Goal: Task Accomplishment & Management: Complete application form

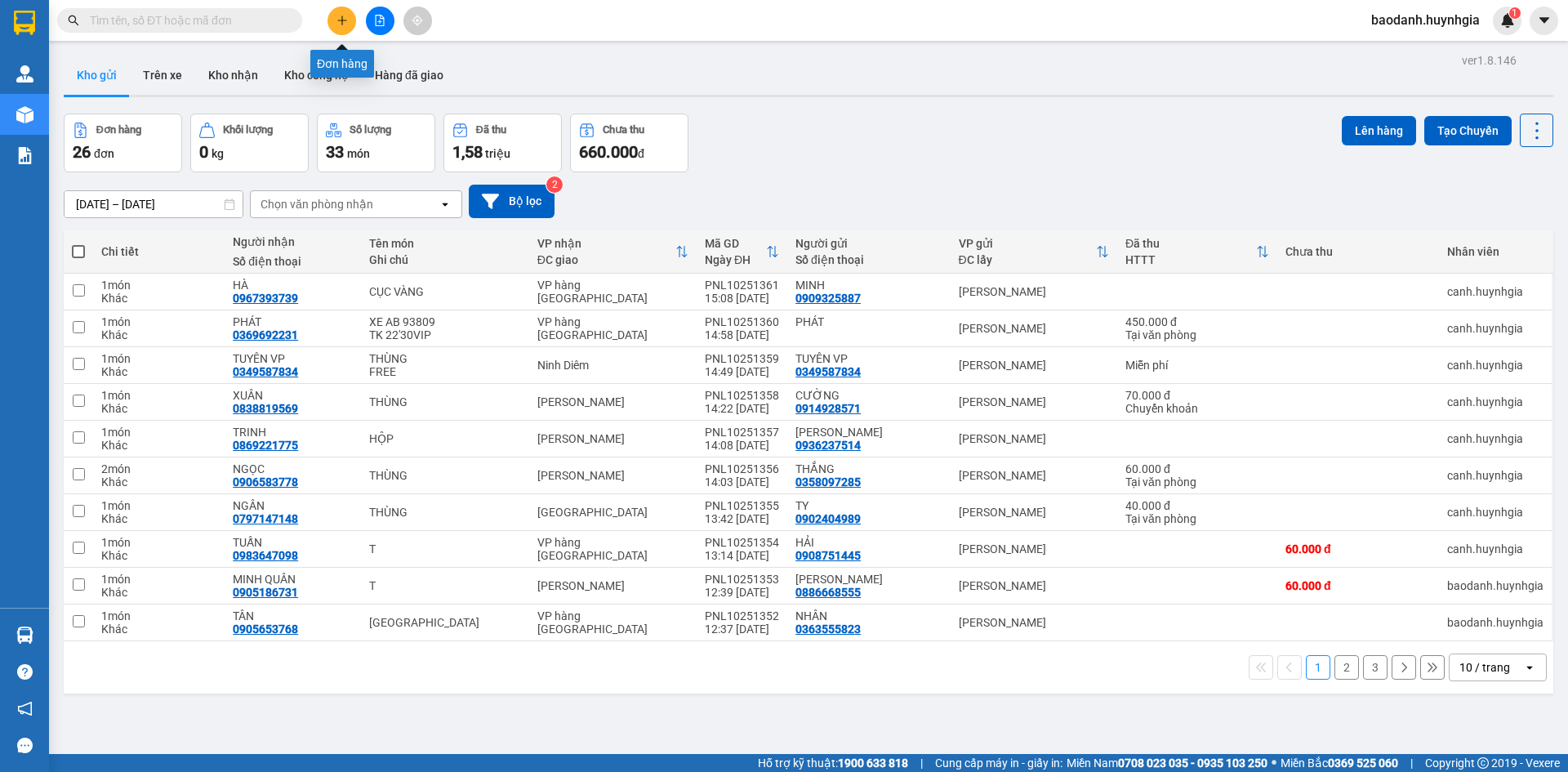
click at [350, 25] on button at bounding box center [342, 21] width 29 height 29
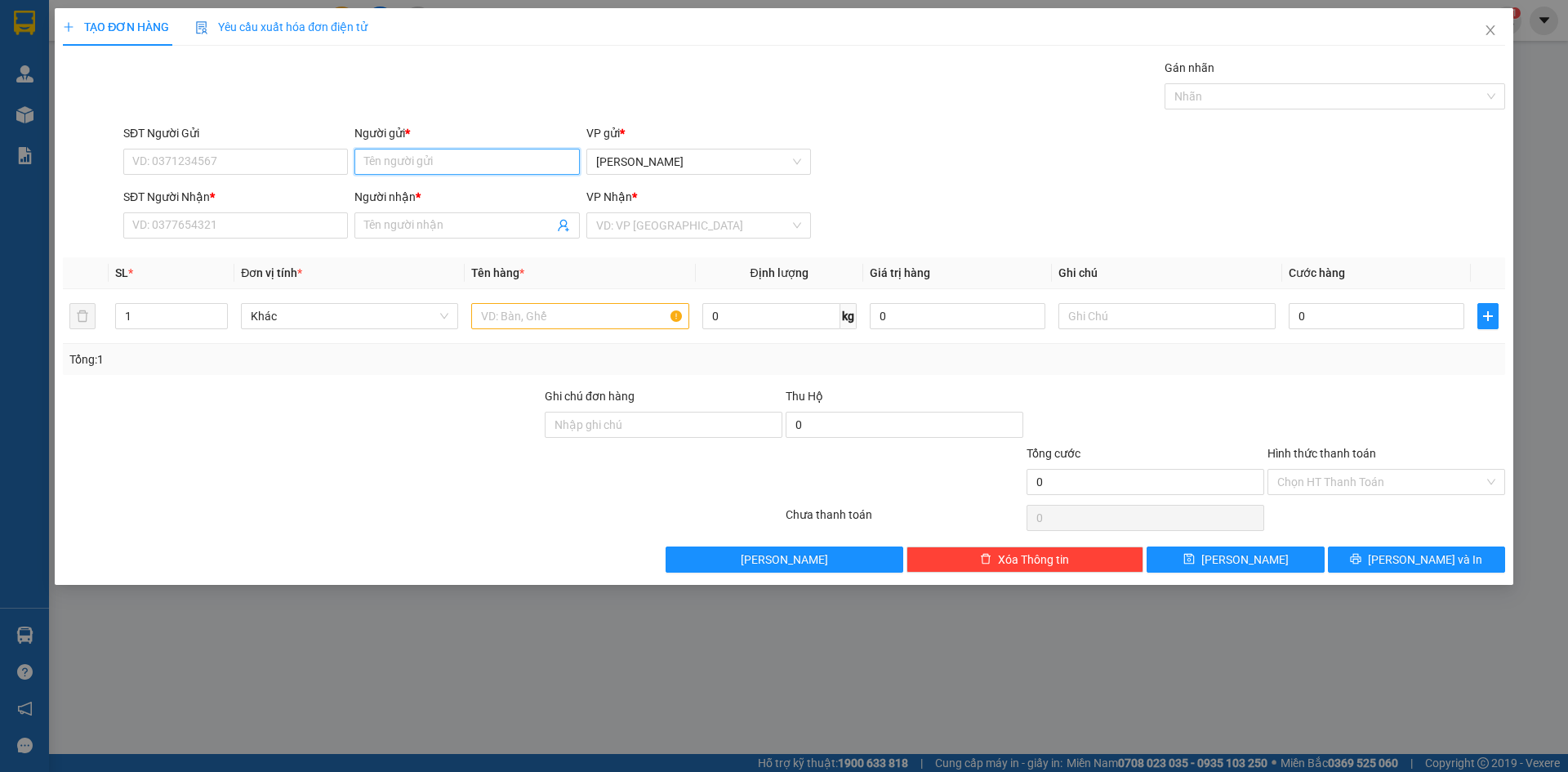
click at [382, 158] on input "Người gửi *" at bounding box center [467, 162] width 224 height 26
click at [325, 164] on input "SĐT Người Gửi" at bounding box center [235, 162] width 224 height 26
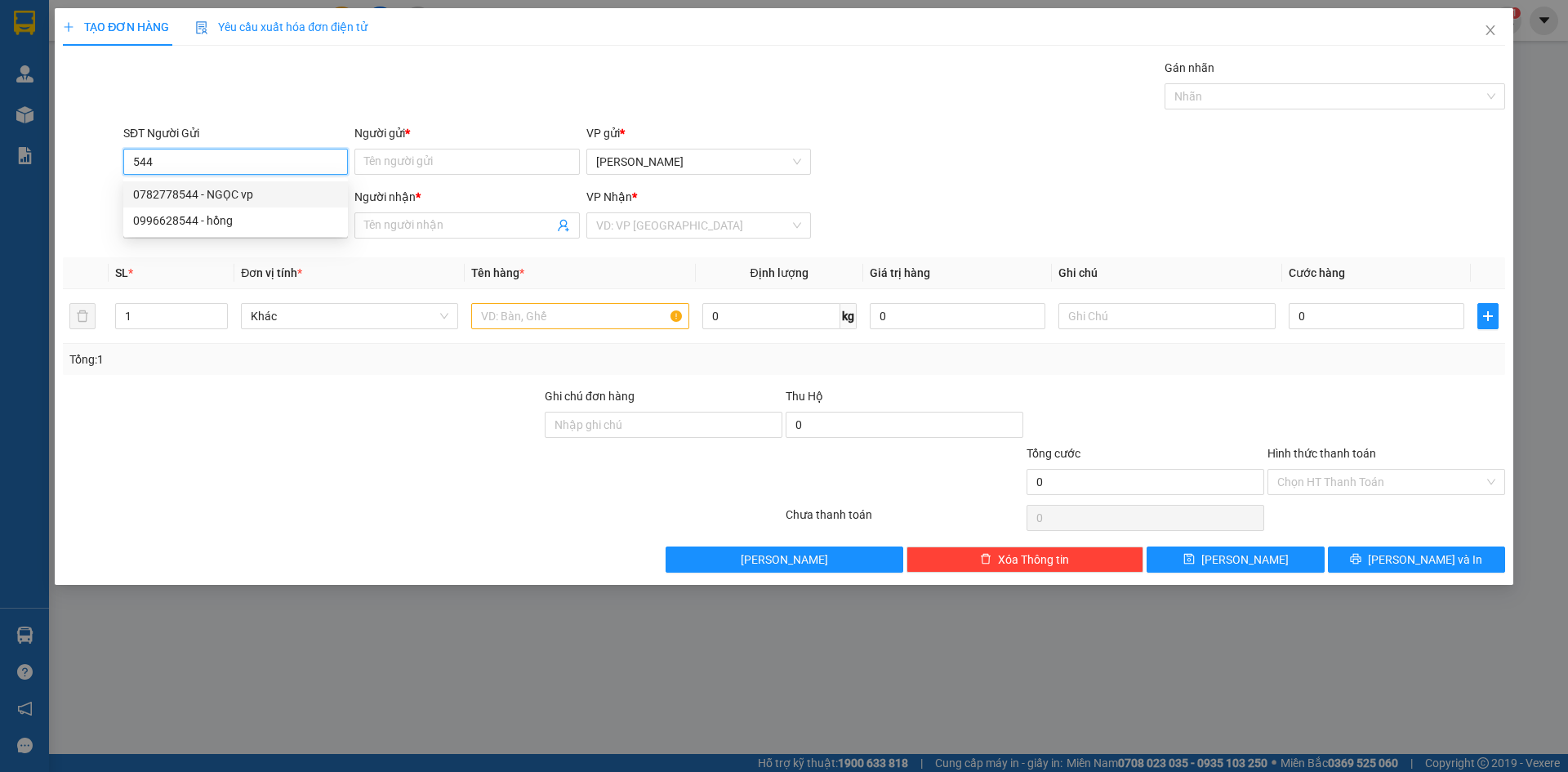
click at [241, 194] on div "0782778544 - NGỌC vp" at bounding box center [235, 195] width 205 height 18
type input "0782778544"
type input "NGỌC vp"
type input "0782778544"
type input "NGỌC vp"
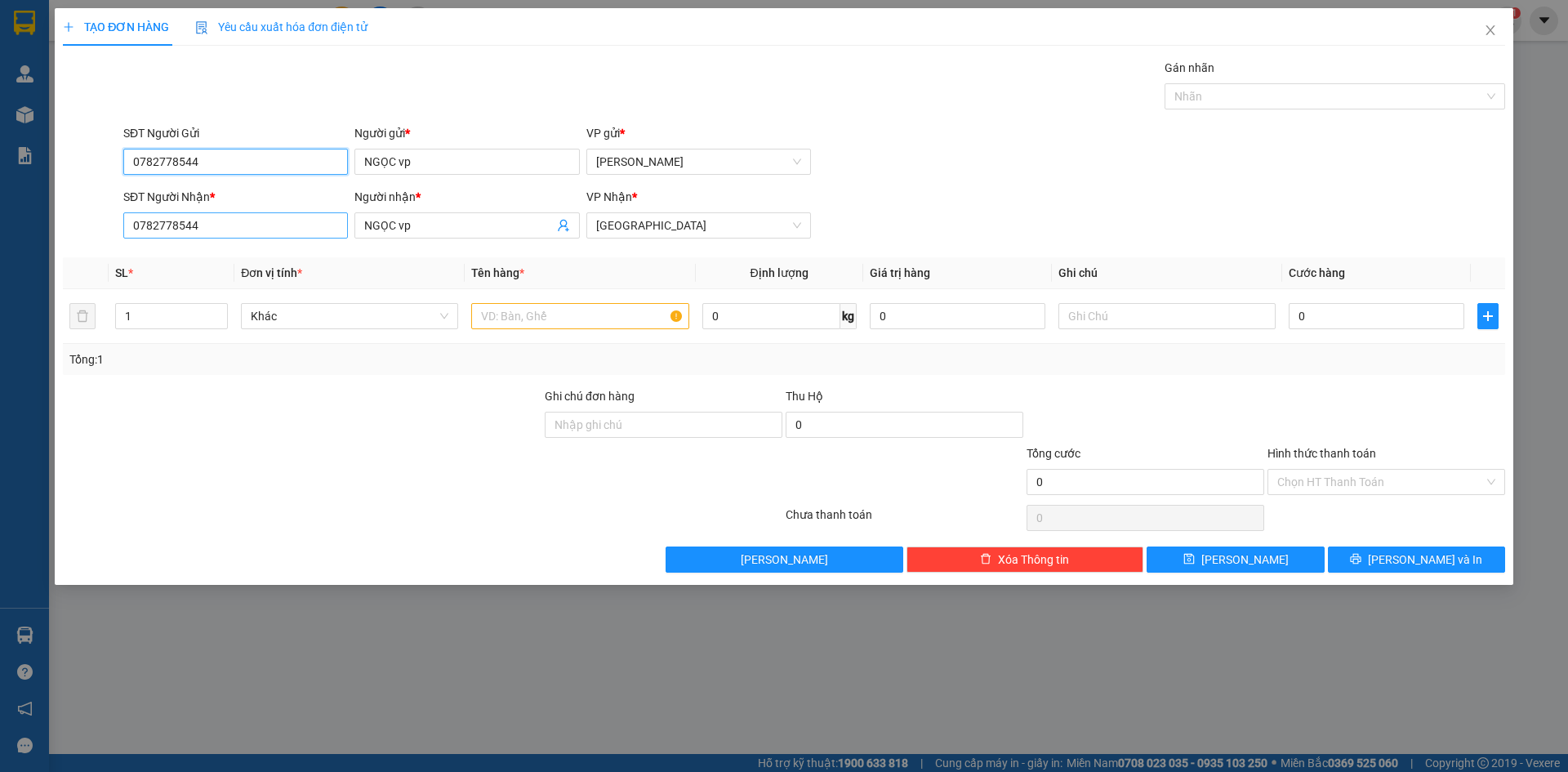
type input "0782778544"
click at [223, 221] on input "0782778544" at bounding box center [235, 226] width 224 height 26
click at [150, 227] on input "0007" at bounding box center [235, 226] width 224 height 26
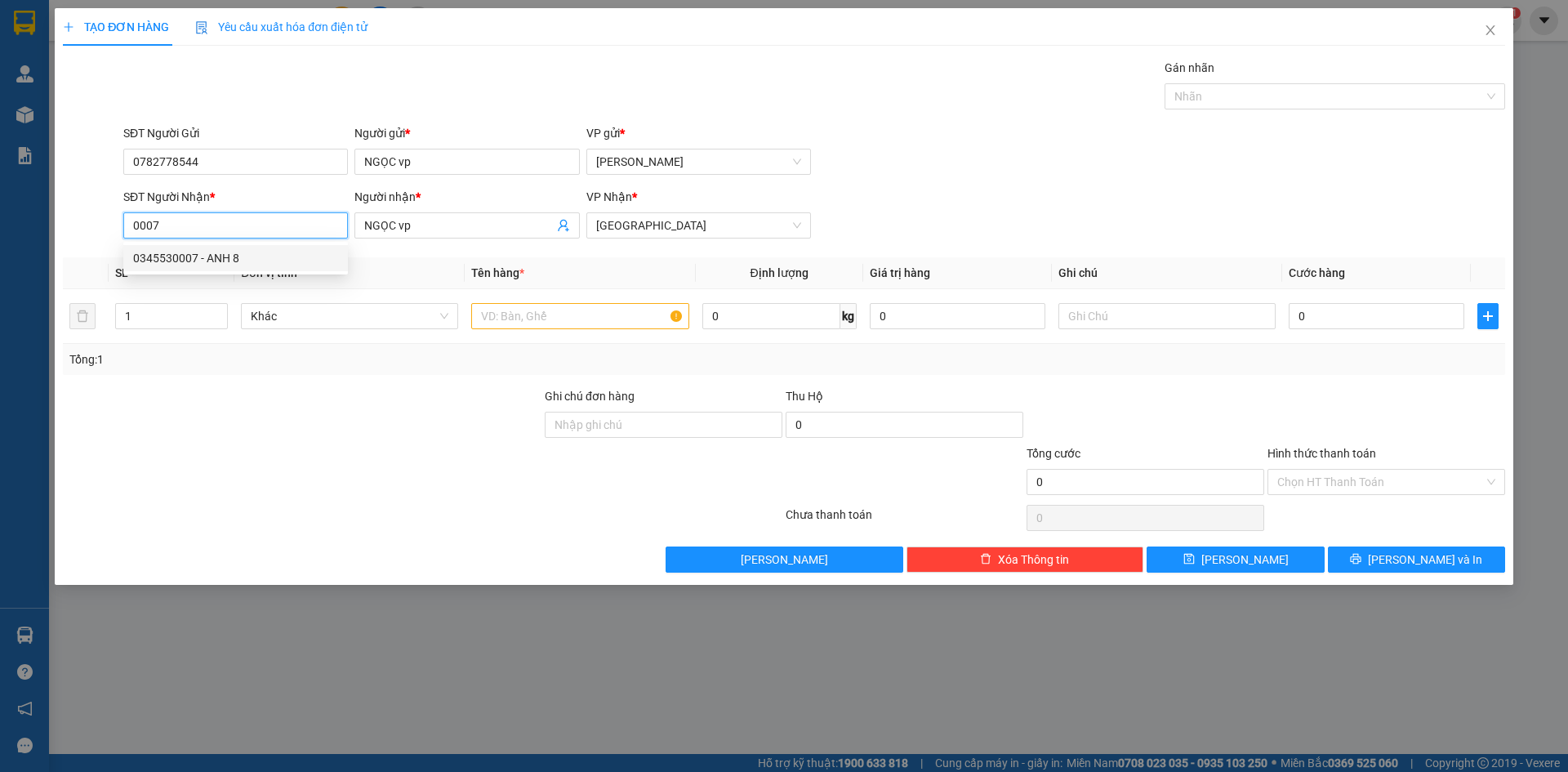
click at [150, 227] on input "0007" at bounding box center [235, 226] width 224 height 26
type input "0933670007"
click at [432, 219] on input "NGỌC vp" at bounding box center [459, 226] width 189 height 18
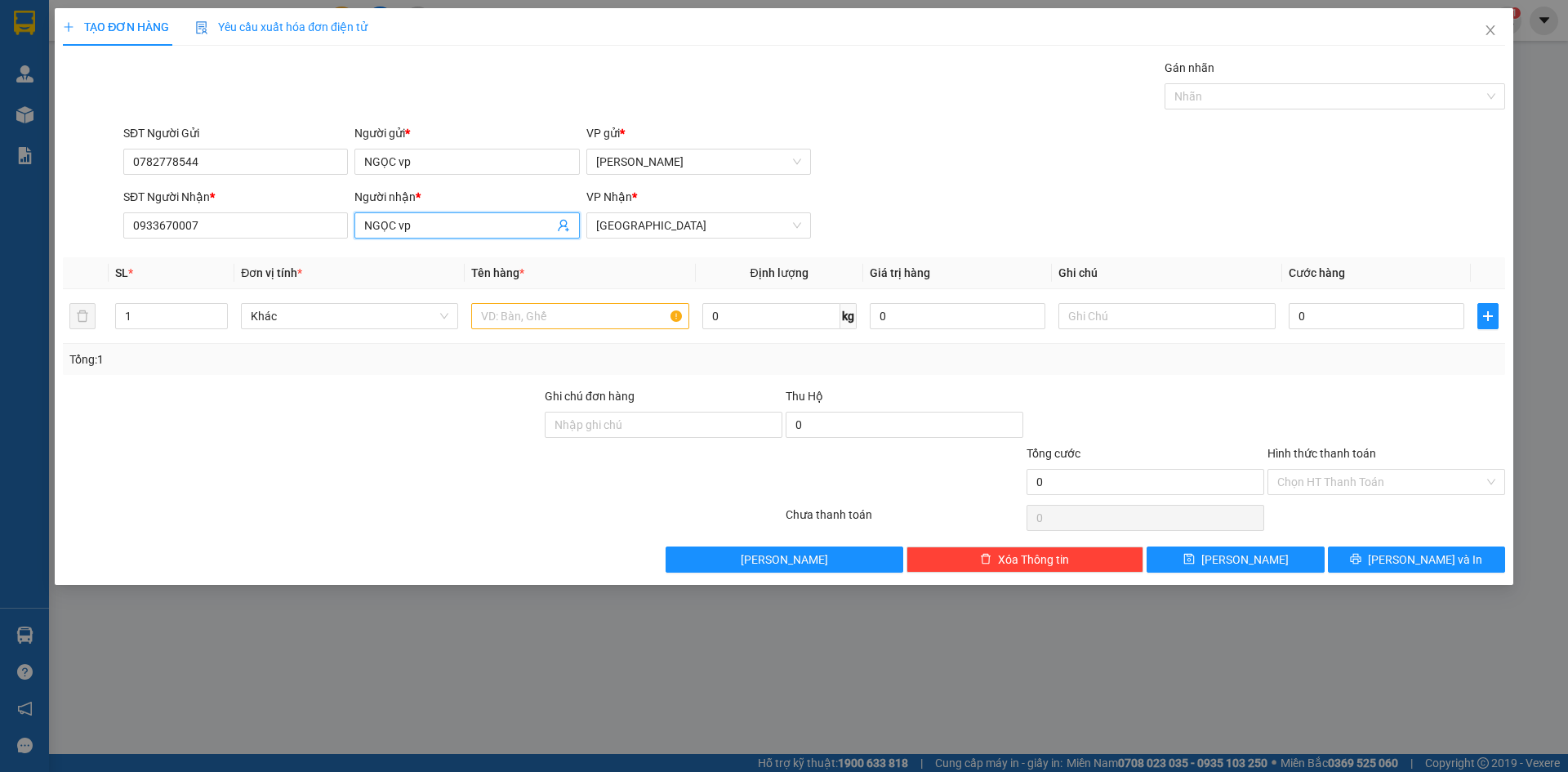
click at [432, 219] on input "NGỌC vp" at bounding box center [459, 226] width 189 height 18
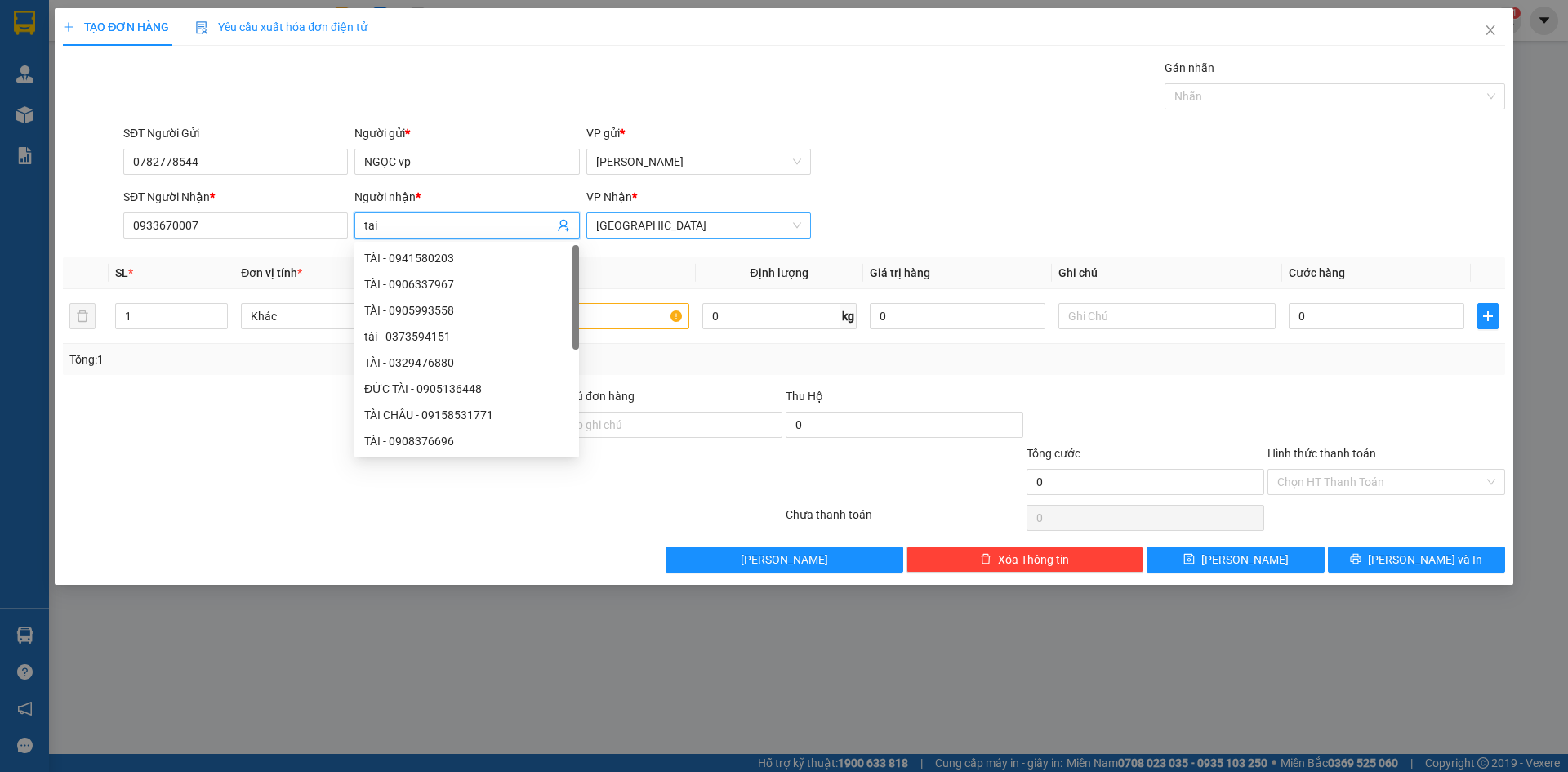
click at [668, 224] on span "[GEOGRAPHIC_DATA]" at bounding box center [698, 226] width 205 height 25
type input "tai"
click at [668, 224] on span "[GEOGRAPHIC_DATA]" at bounding box center [698, 226] width 205 height 25
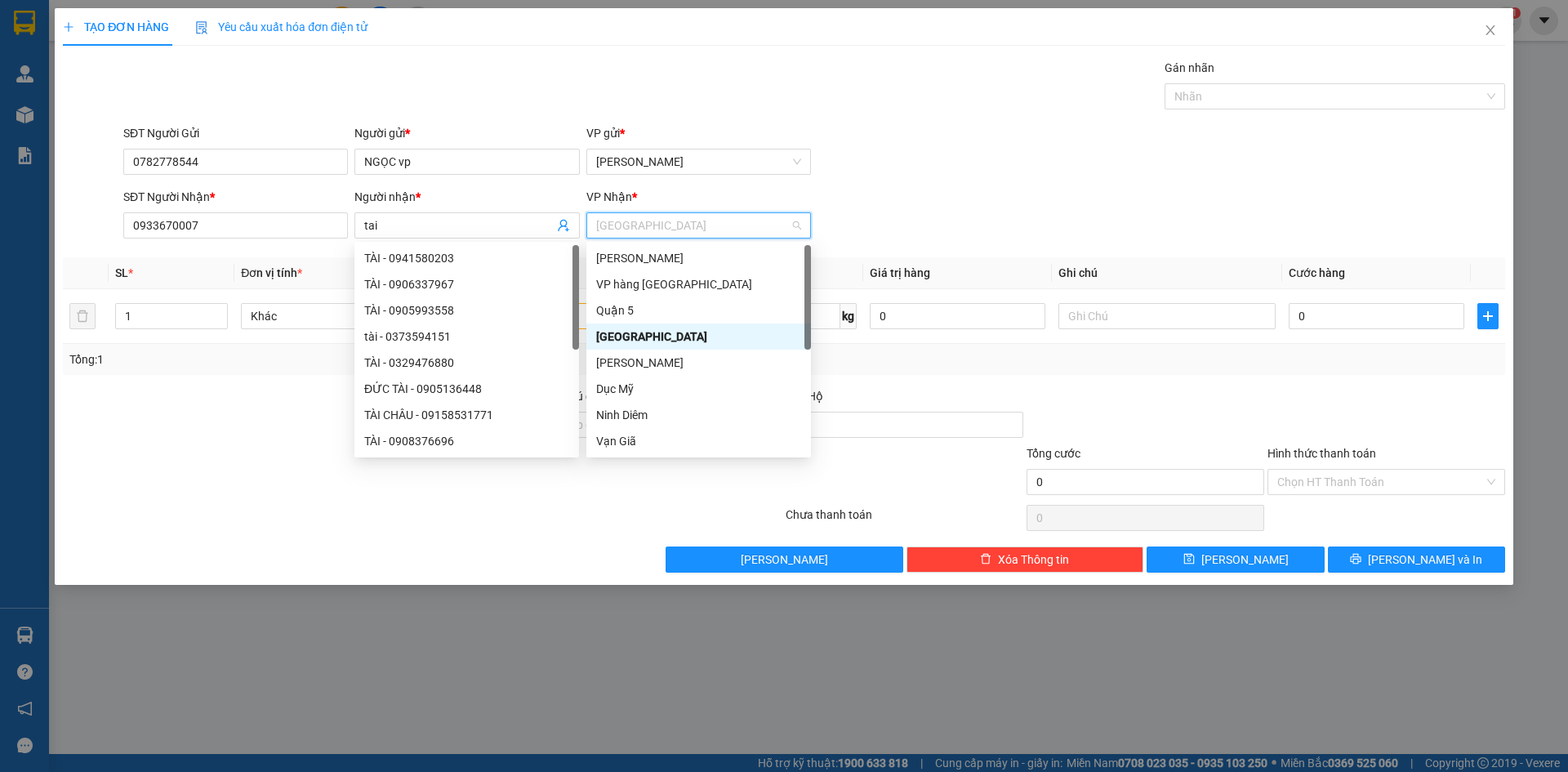
click at [668, 224] on span "[GEOGRAPHIC_DATA]" at bounding box center [698, 226] width 205 height 25
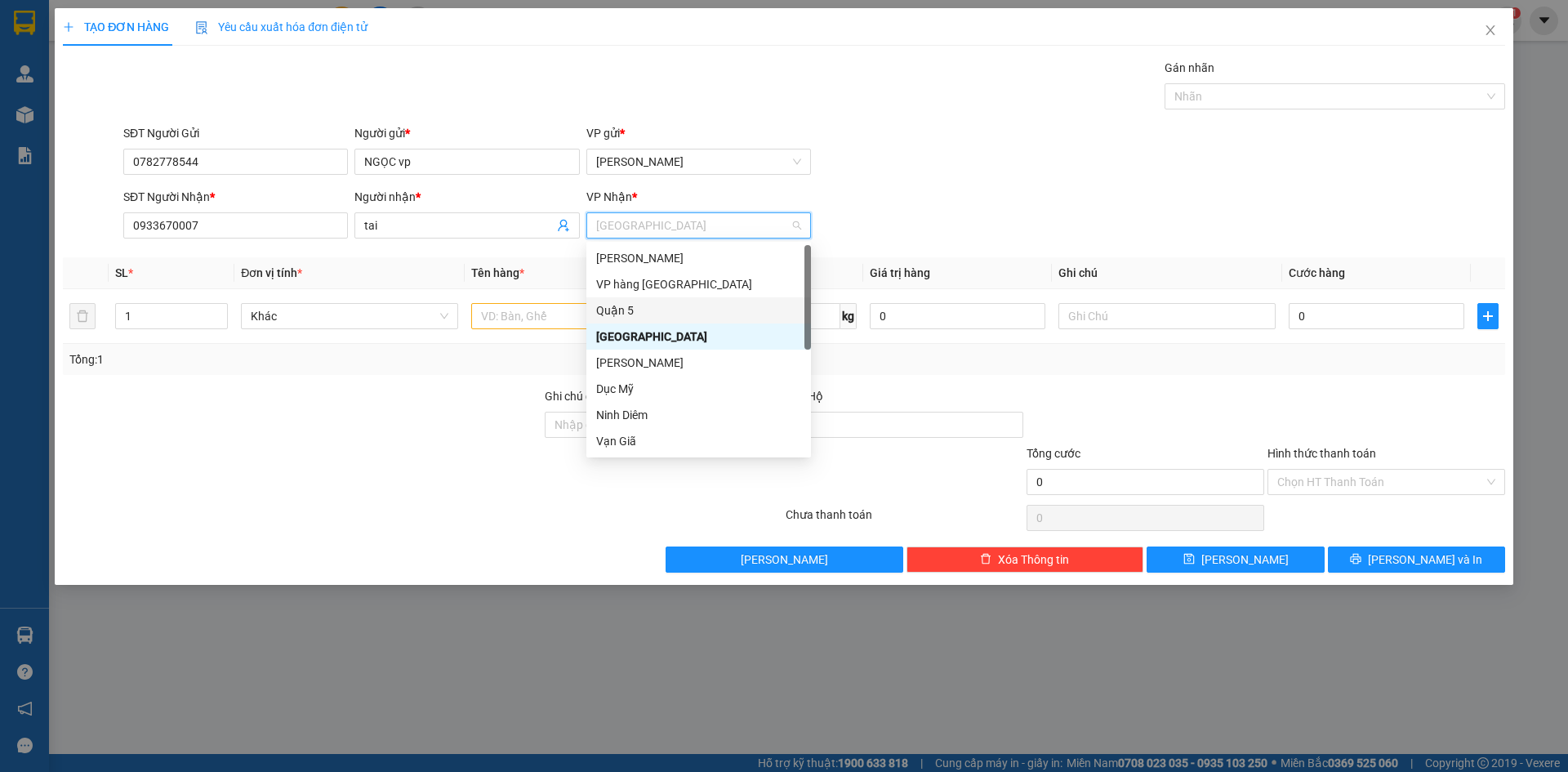
click at [678, 286] on div "VP hàng [GEOGRAPHIC_DATA]" at bounding box center [698, 284] width 205 height 18
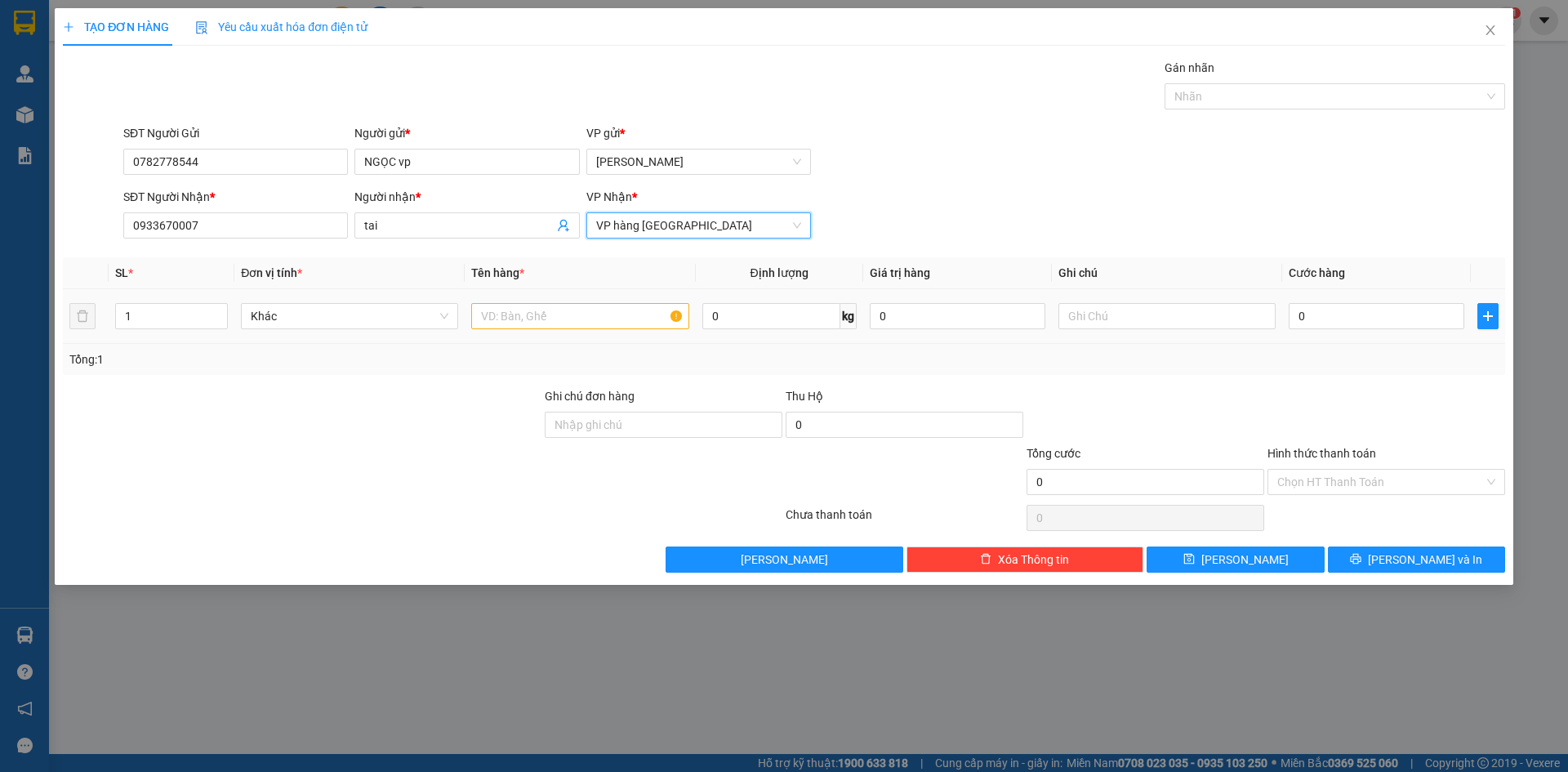
click at [565, 336] on td at bounding box center [580, 316] width 230 height 55
click at [557, 314] on input "text" at bounding box center [580, 316] width 217 height 26
type input "t sữa"
click at [1074, 318] on input "text" at bounding box center [1167, 316] width 217 height 26
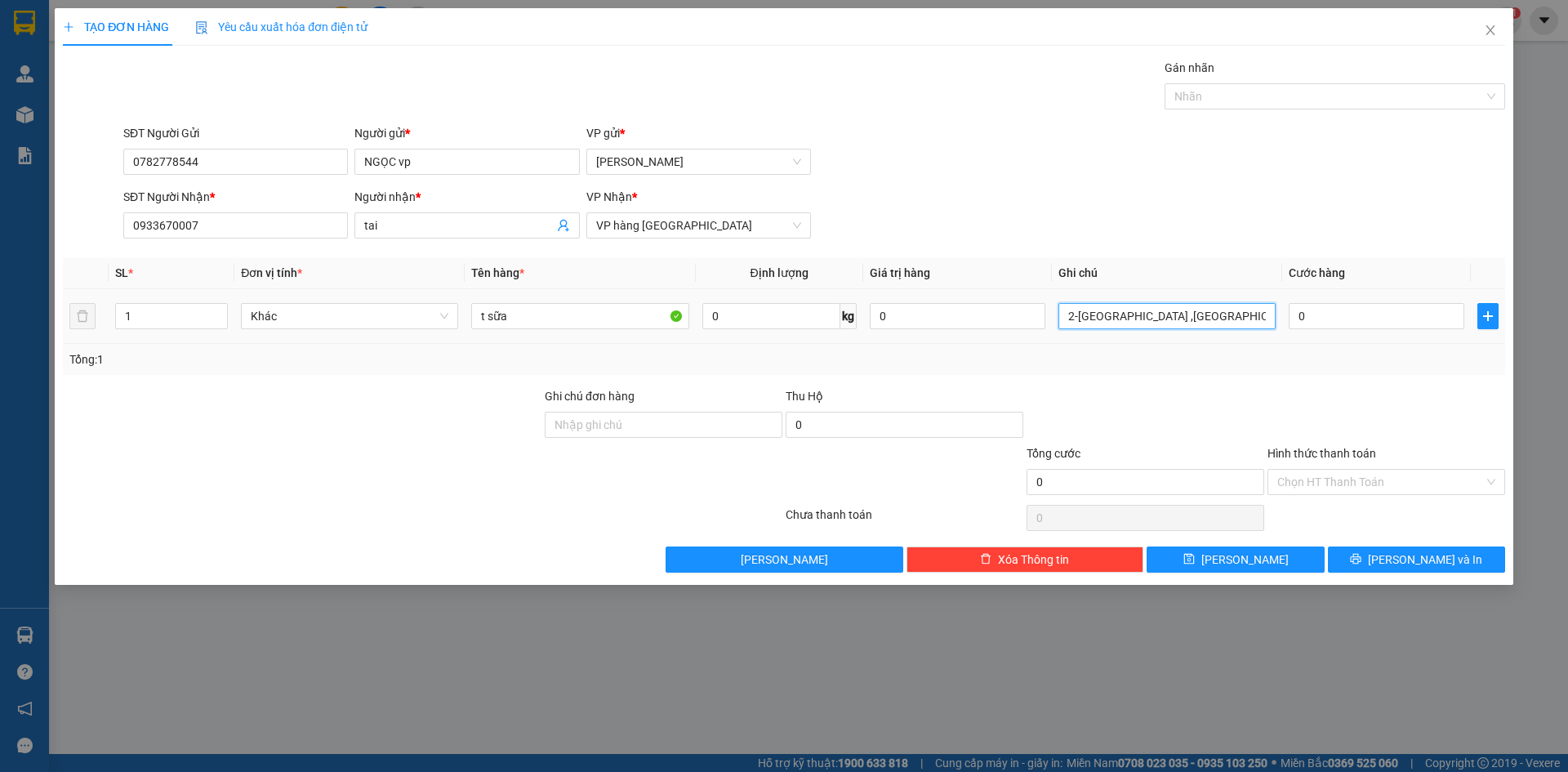
scroll to position [0, 122]
type input "gtn (sth 6a,6 đường số 2-[GEOGRAPHIC_DATA] ,[GEOGRAPHIC_DATA] )"
click at [1334, 312] on input "0" at bounding box center [1376, 316] width 176 height 26
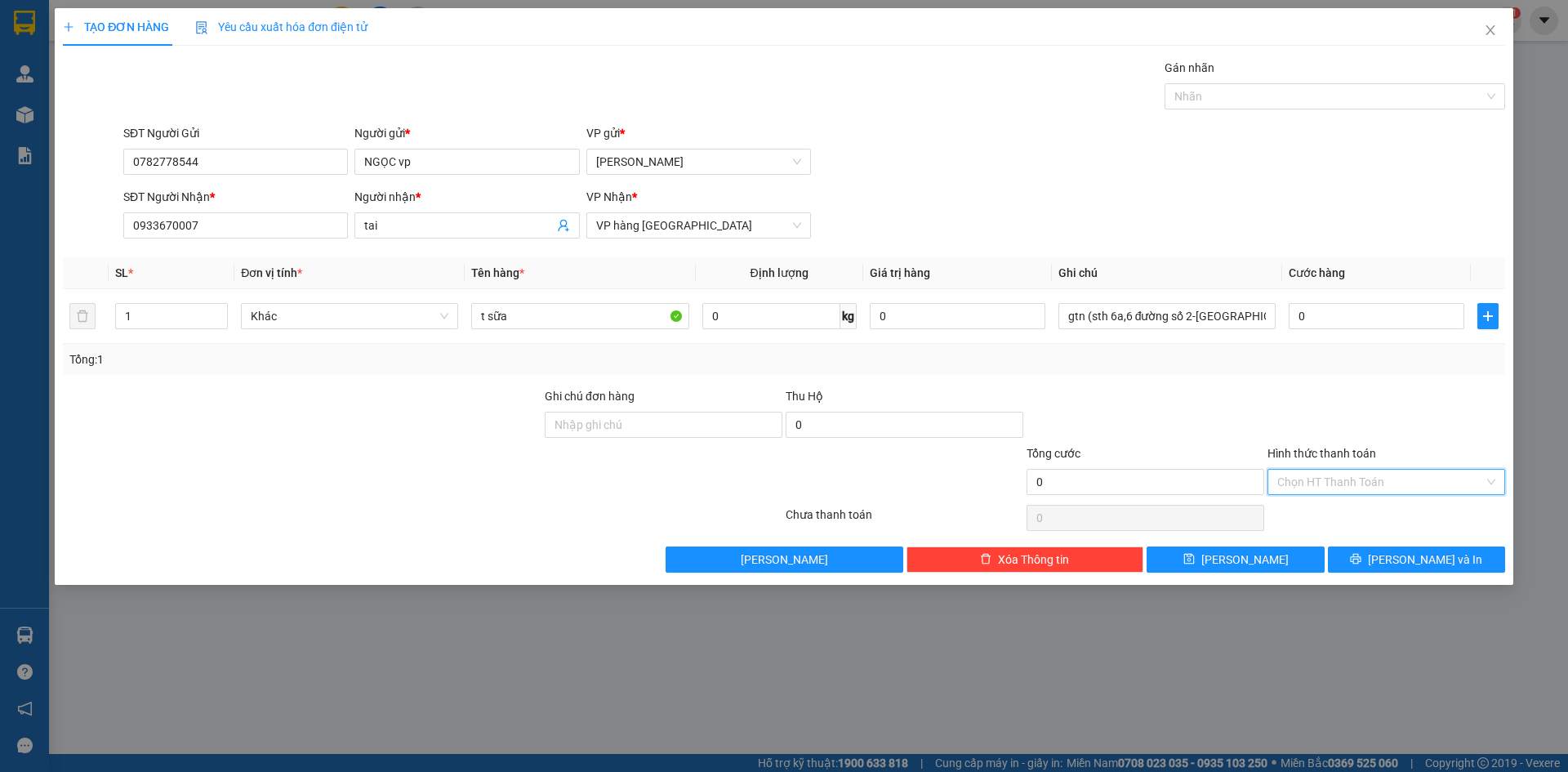
click at [1326, 481] on input "Hình thức thanh toán" at bounding box center [1380, 482] width 207 height 25
click at [1144, 646] on div "TẠO ĐƠN HÀNG Yêu cầu xuất hóa đơn điện tử Transit Pickup Surcharge Ids Transit …" at bounding box center [784, 386] width 1568 height 772
click at [1334, 463] on div "Hình thức thanh toán" at bounding box center [1386, 456] width 237 height 25
click at [1331, 472] on input "Hình thức thanh toán" at bounding box center [1380, 482] width 207 height 25
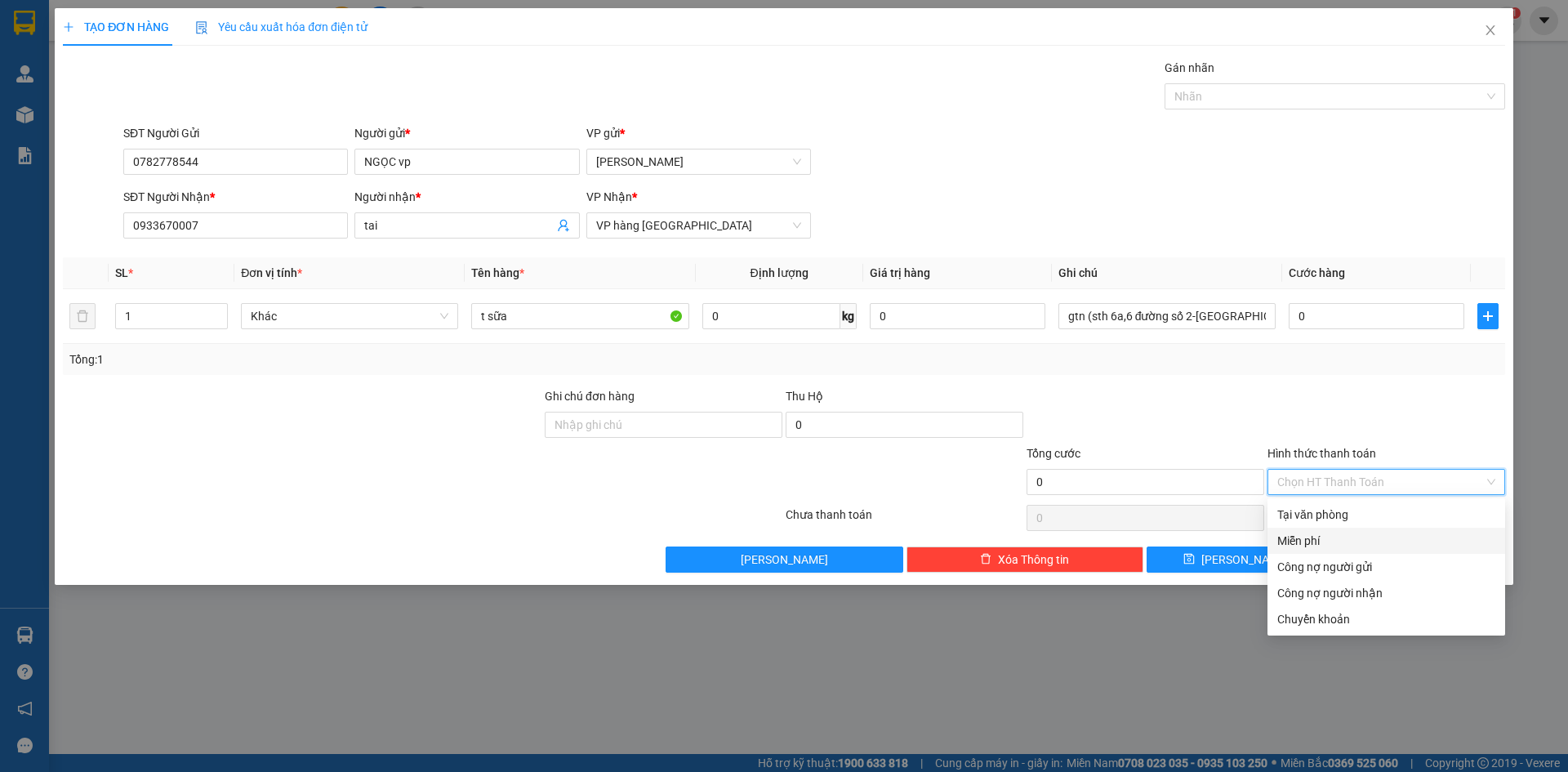
click at [1336, 549] on div "Miễn phí" at bounding box center [1386, 540] width 237 height 26
click at [1336, 549] on button "[PERSON_NAME] và In" at bounding box center [1416, 559] width 177 height 26
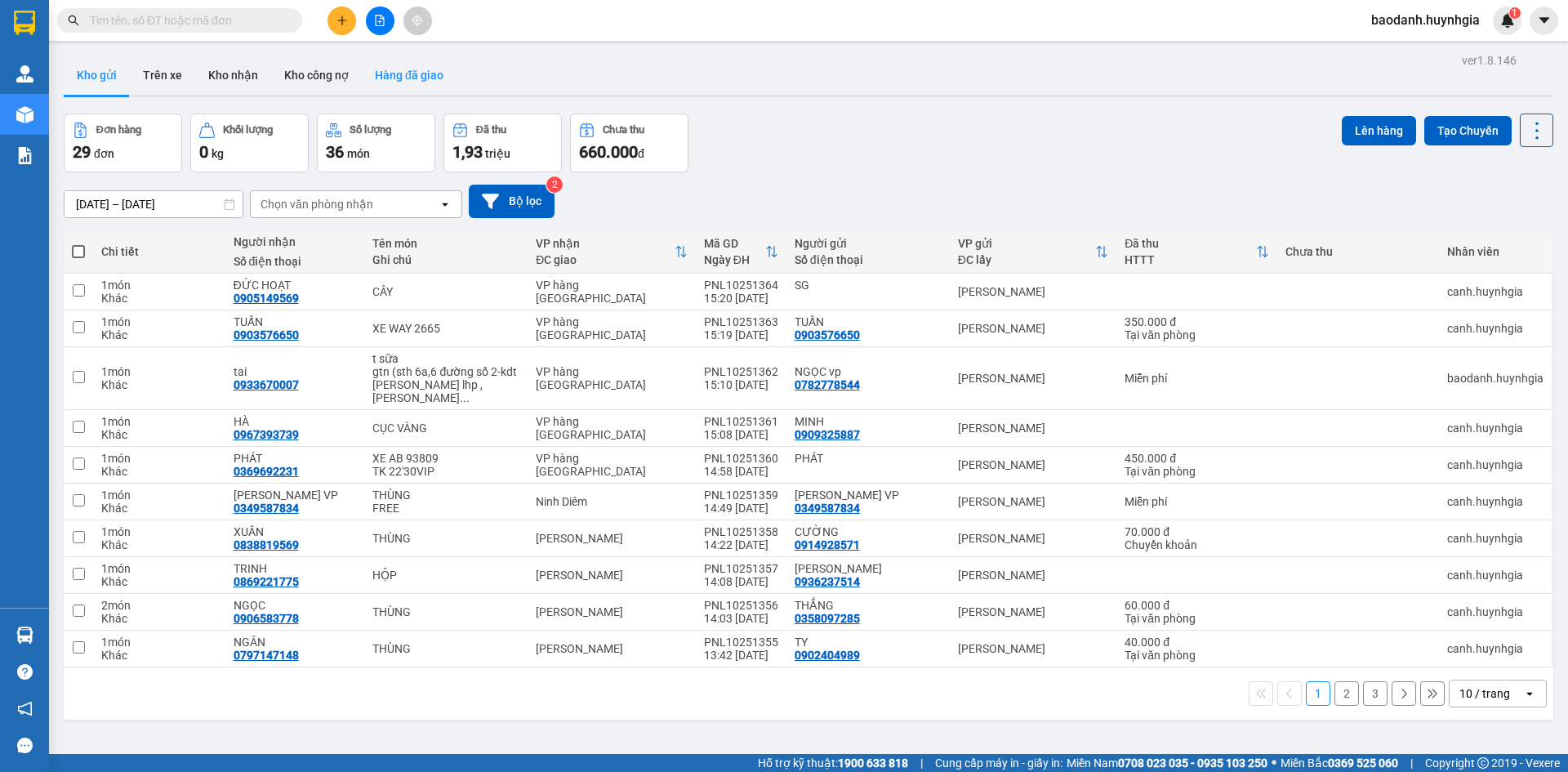
click at [426, 80] on button "Hàng đã giao" at bounding box center [408, 75] width 94 height 39
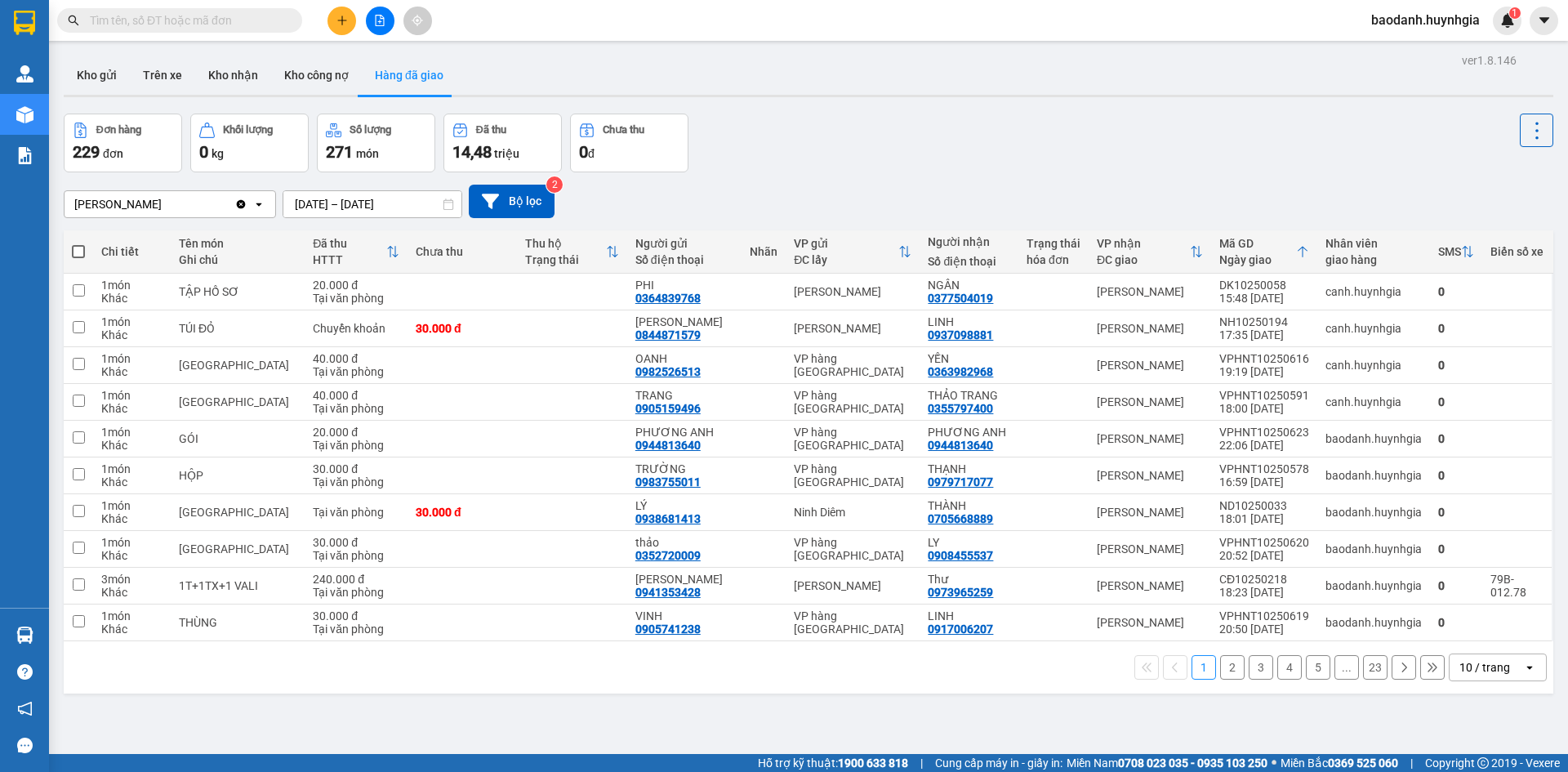
click at [1460, 676] on div "10 / trang" at bounding box center [1487, 668] width 73 height 26
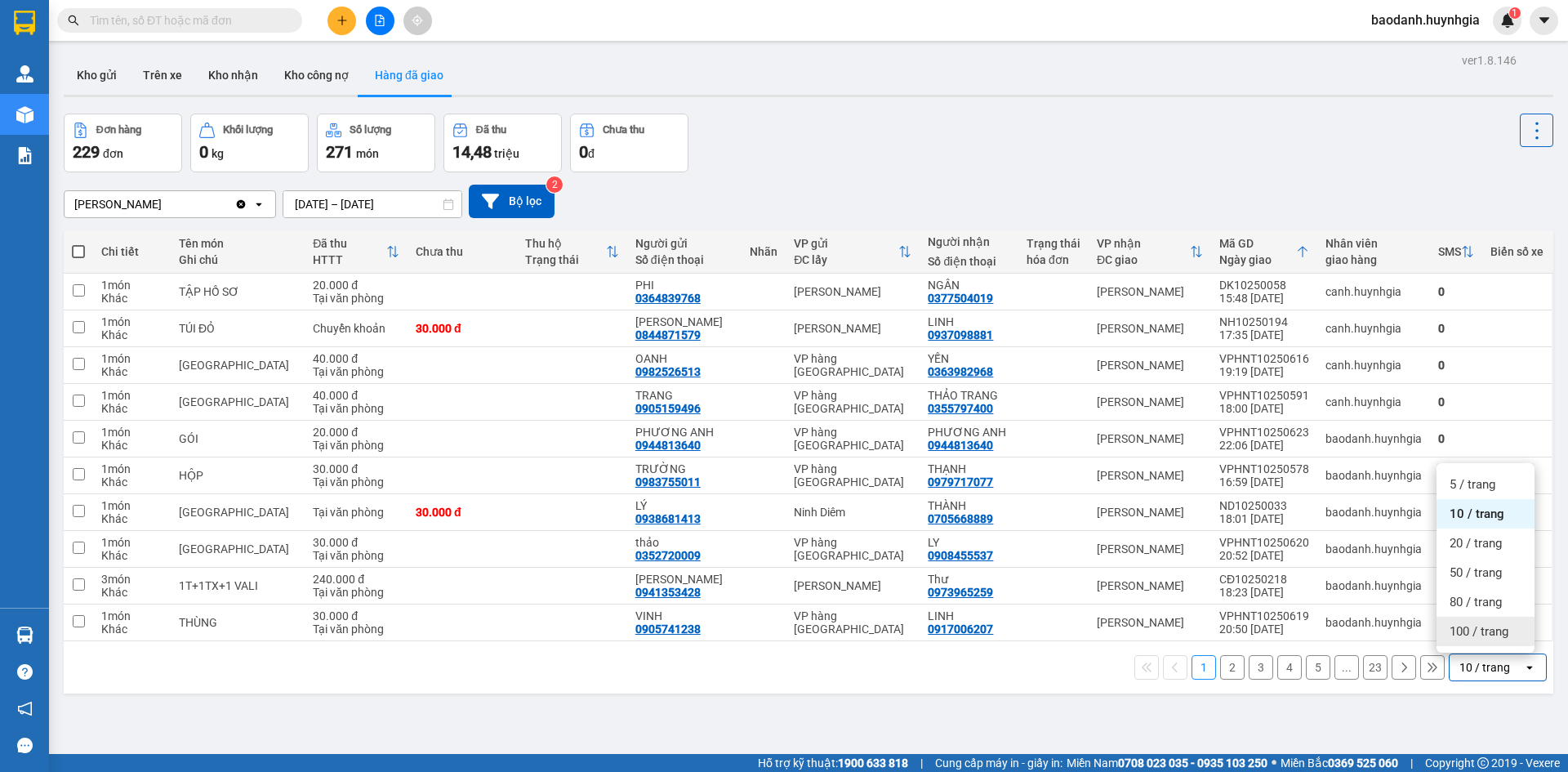
click at [1471, 631] on span "100 / trang" at bounding box center [1479, 632] width 59 height 16
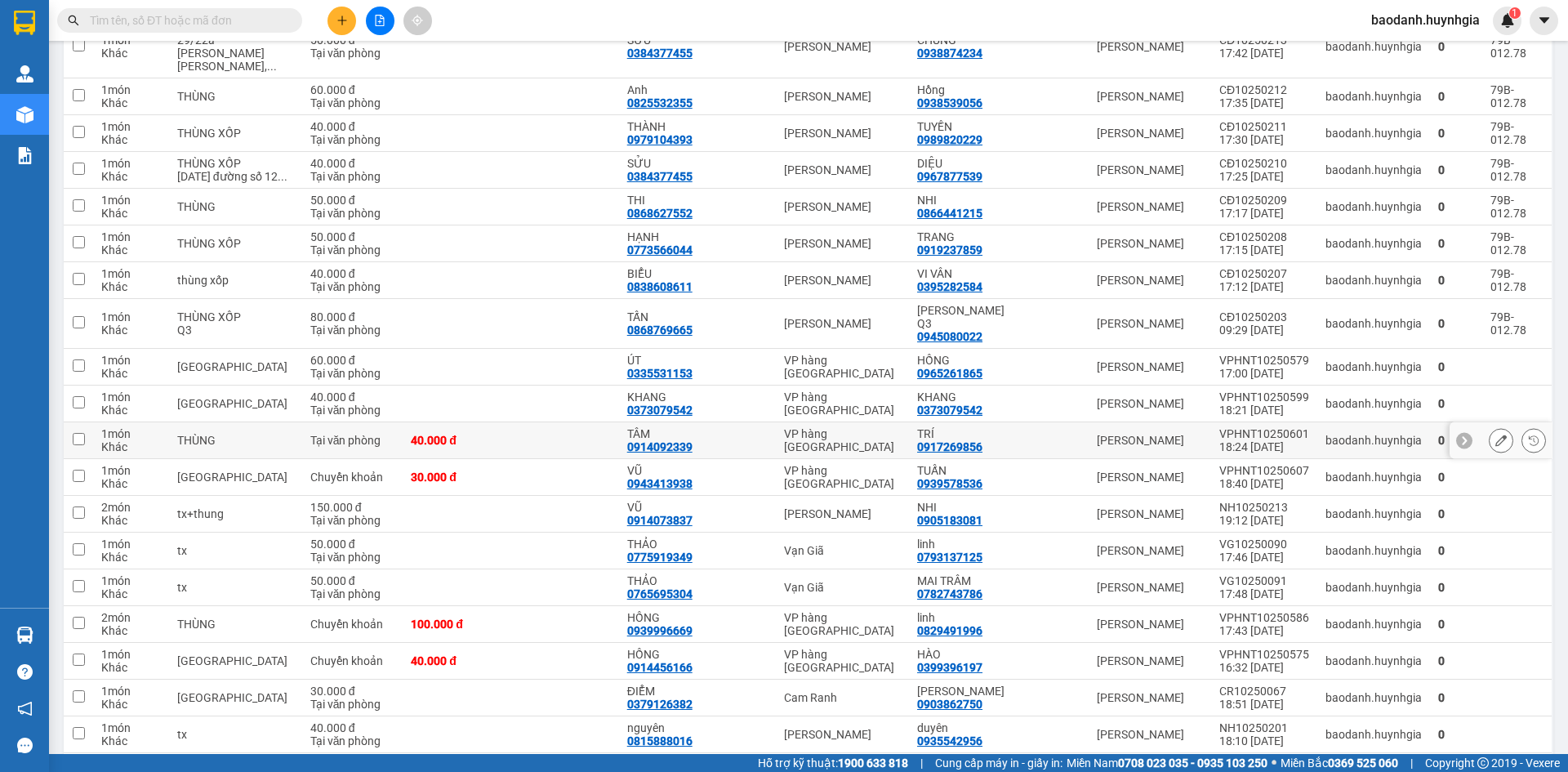
scroll to position [3106, 0]
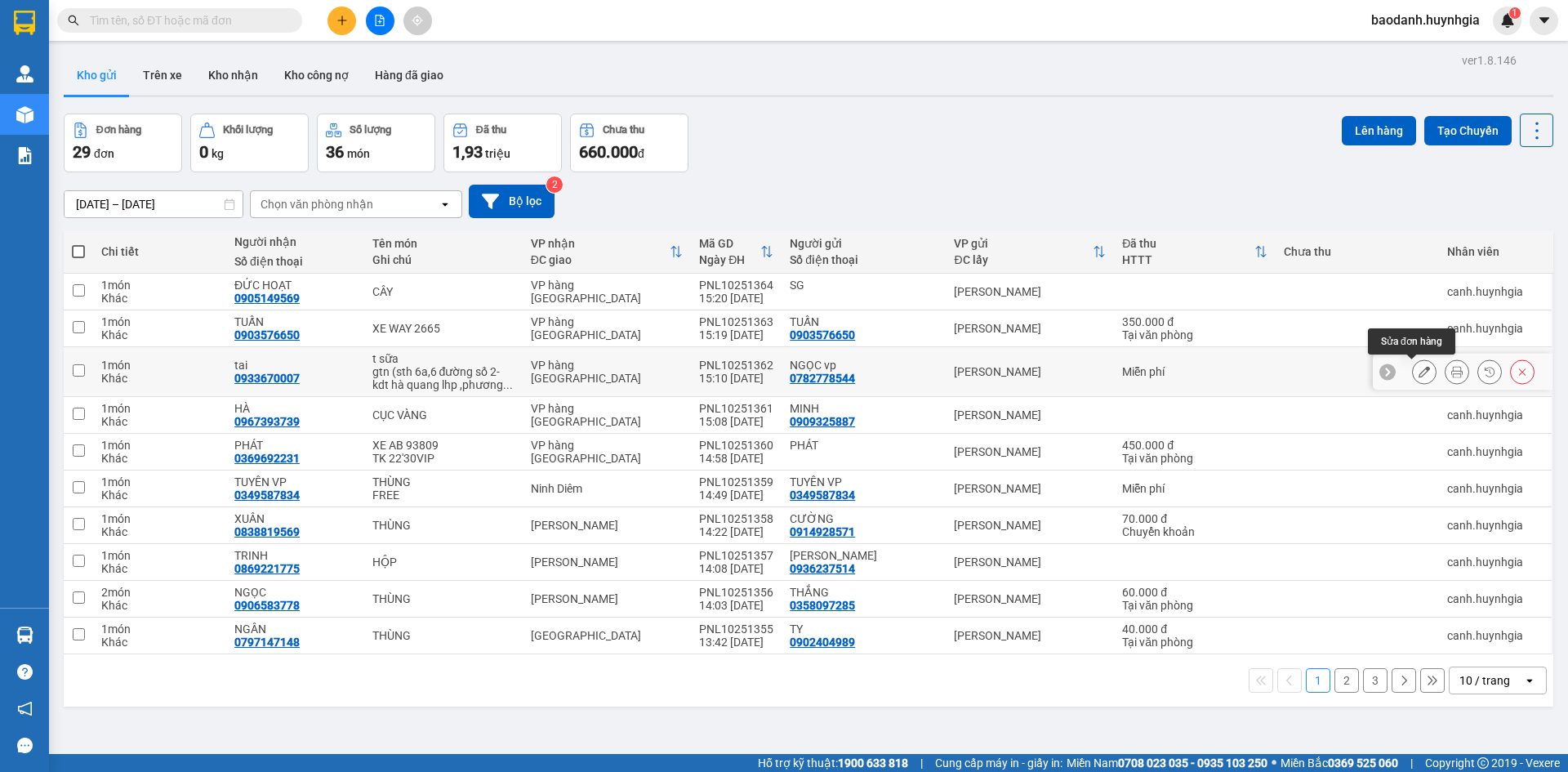
click at [1419, 367] on icon at bounding box center [1425, 373] width 12 height 12
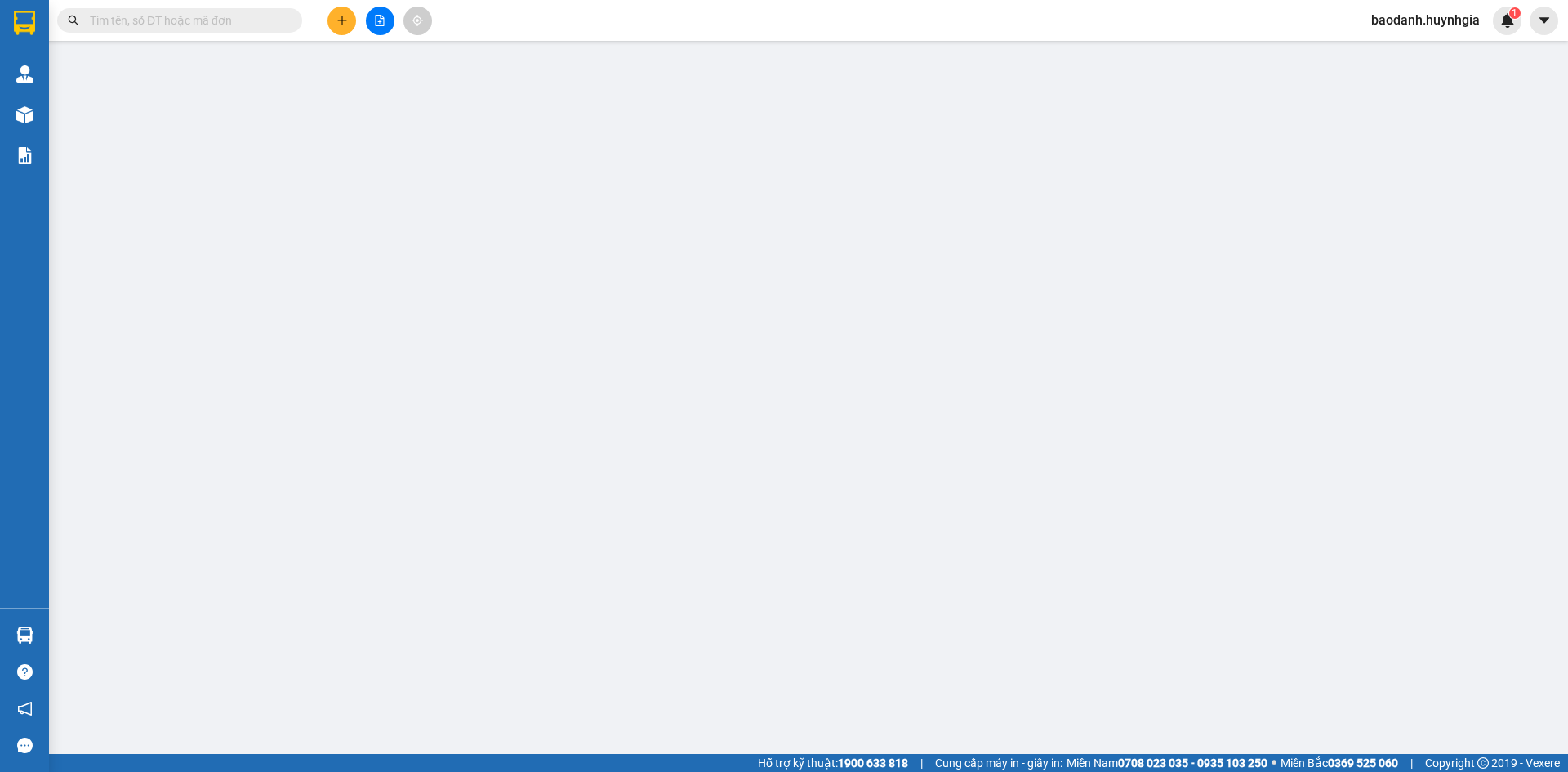
type input "0782778544"
type input "NGỌC vp"
type input "0933670007"
type input "tai"
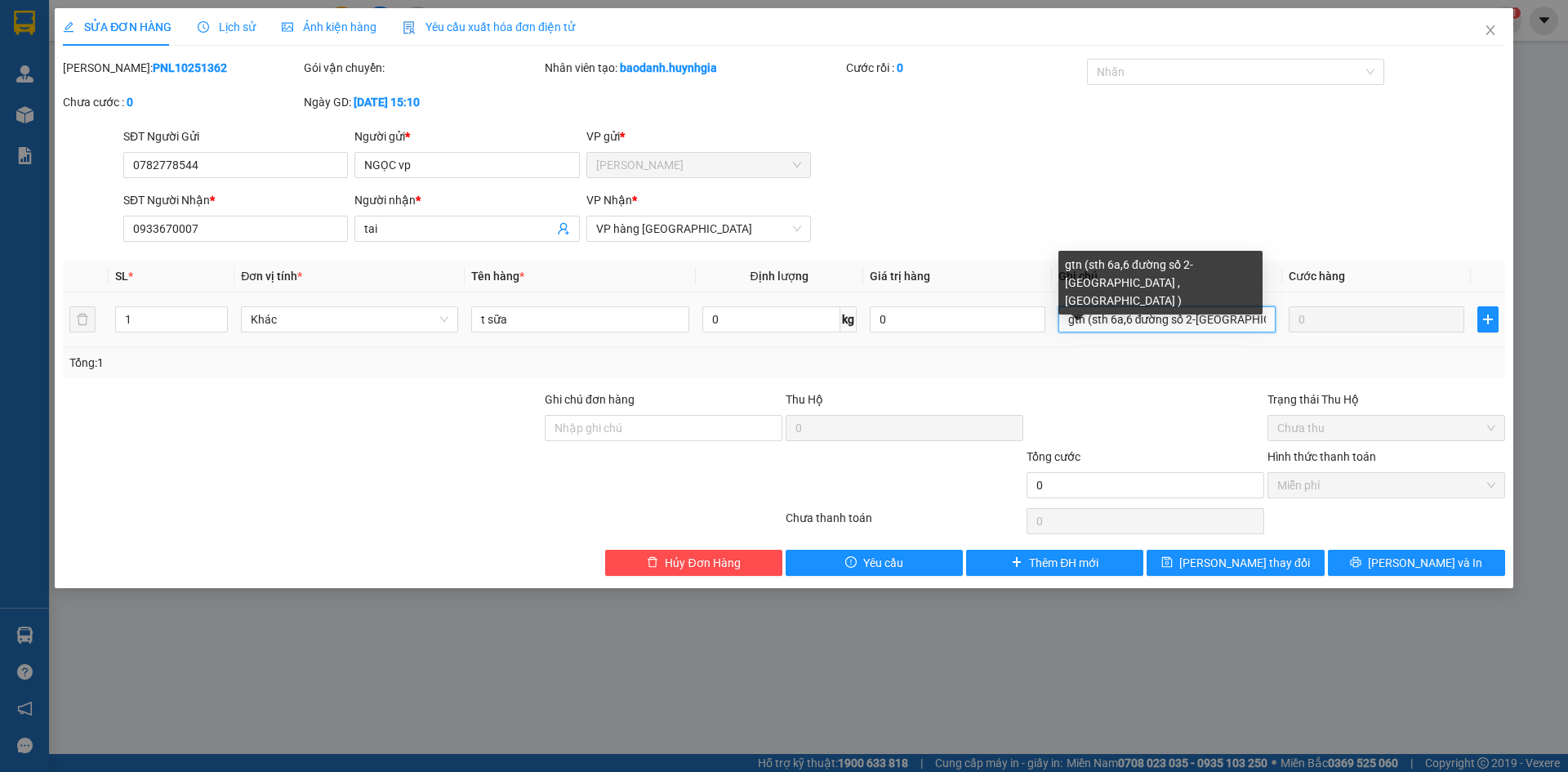
click at [1191, 318] on input "gtn (sth 6a,6 đường số 2-[GEOGRAPHIC_DATA] ,[GEOGRAPHIC_DATA] )" at bounding box center [1167, 319] width 217 height 26
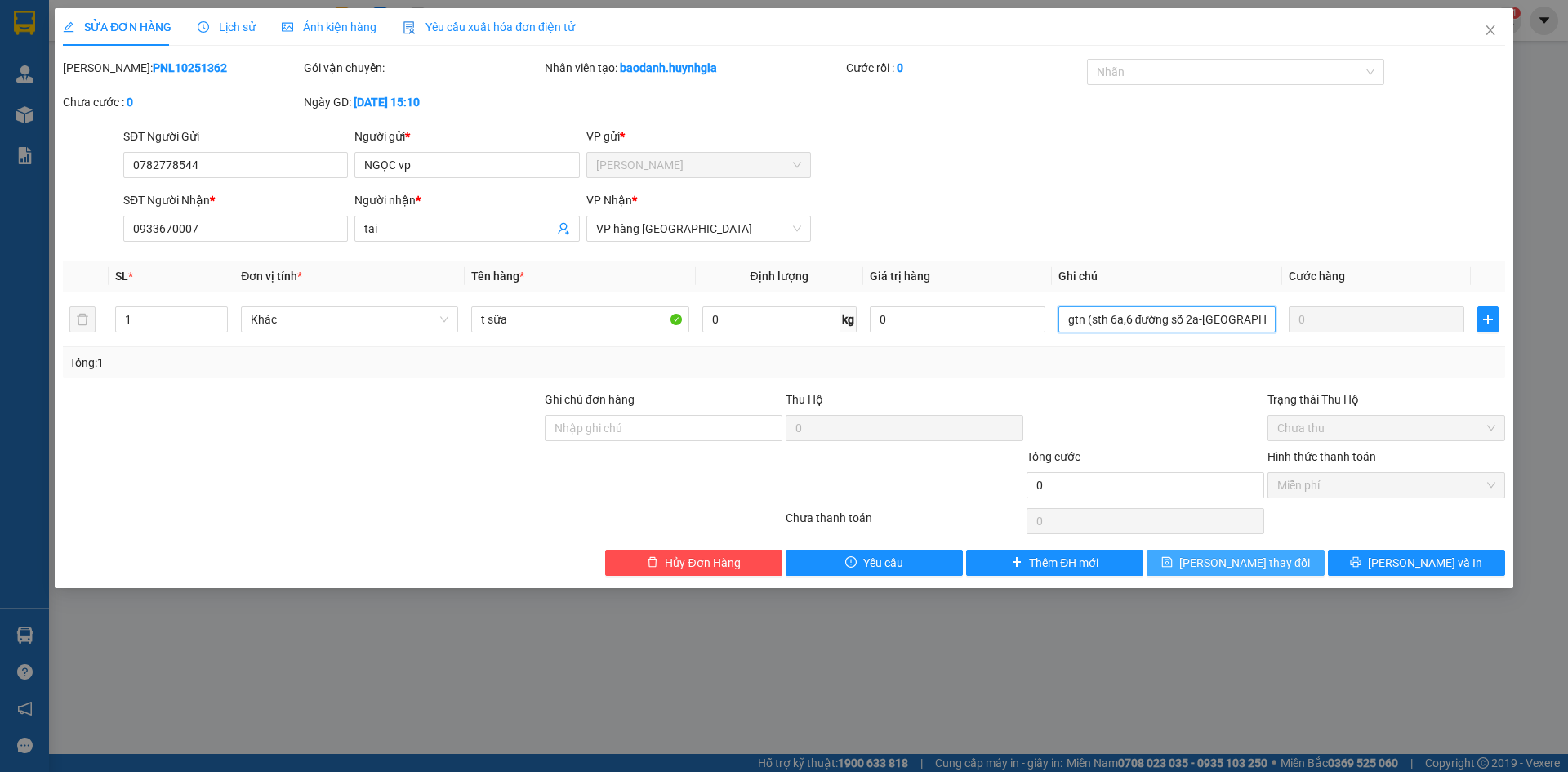
type input "gtn (sth 6a,6 đường số 2a-kdt hà quang lhp ,phương phước hải )"
click at [1238, 559] on span "Lưu thay đổi" at bounding box center [1245, 563] width 131 height 18
